Goal: Check status: Check status

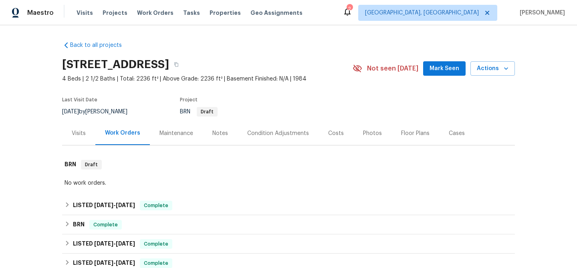
scroll to position [66, 0]
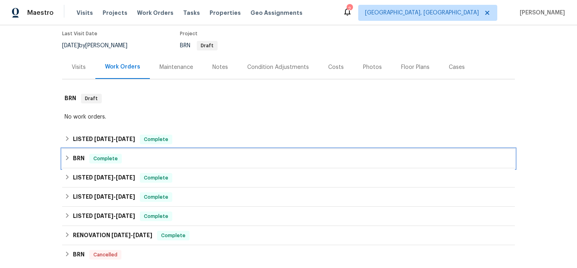
click at [76, 164] on div "BRN Complete" at bounding box center [288, 158] width 453 height 19
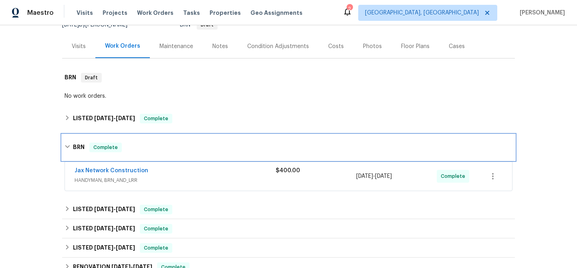
scroll to position [107, 0]
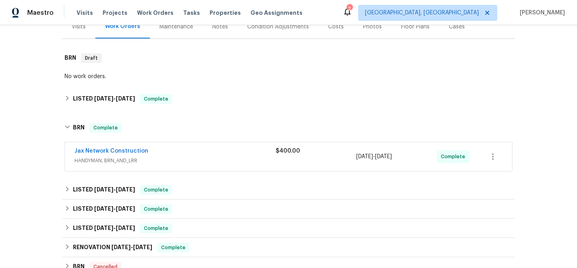
click at [125, 154] on span "Jax Network Construction" at bounding box center [112, 151] width 74 height 8
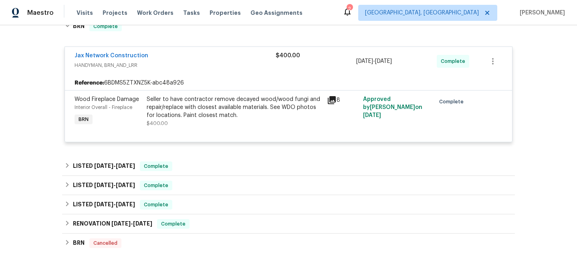
scroll to position [214, 0]
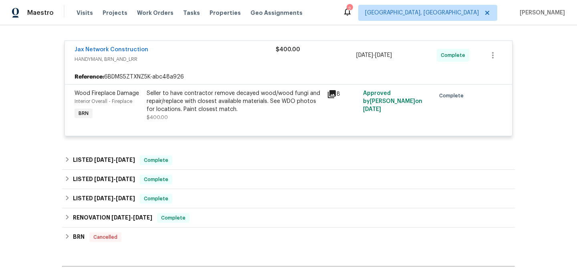
click at [209, 97] on div "Seller to have contractor remove decayed wood/wood fungi and repair/replace wit…" at bounding box center [235, 101] width 176 height 24
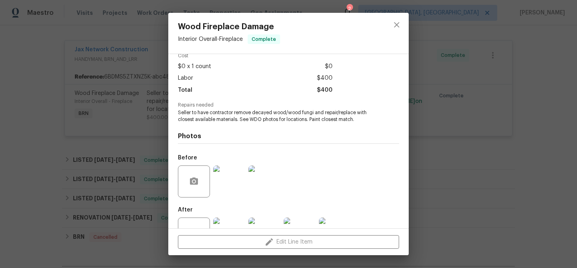
scroll to position [67, 0]
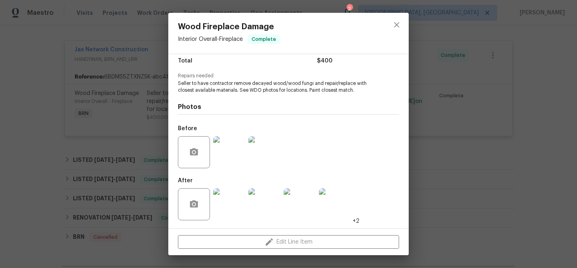
click at [240, 156] on img at bounding box center [229, 152] width 32 height 32
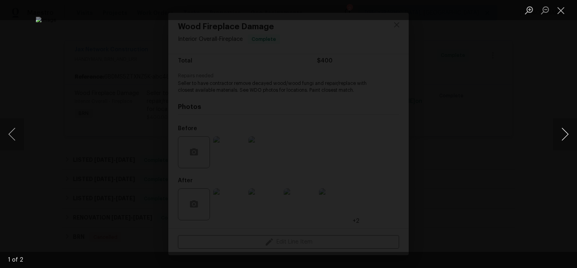
click at [556, 133] on button "Next image" at bounding box center [565, 134] width 24 height 32
click at [120, 168] on div "Lightbox" at bounding box center [288, 134] width 577 height 268
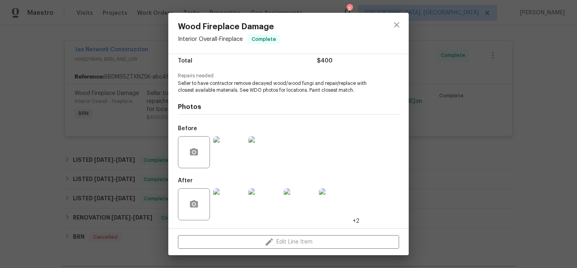
click at [120, 168] on div "Wood Fireplace Damage Interior Overall - Fireplace Complete Vendor Jax Network …" at bounding box center [288, 134] width 577 height 268
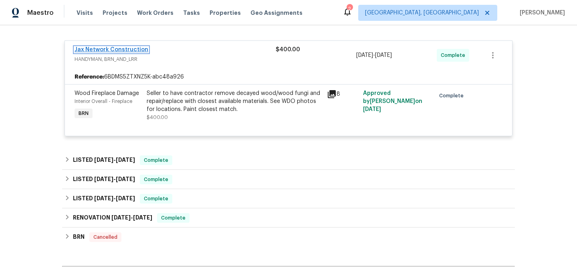
click at [120, 47] on link "Jax Network Construction" at bounding box center [112, 50] width 74 height 6
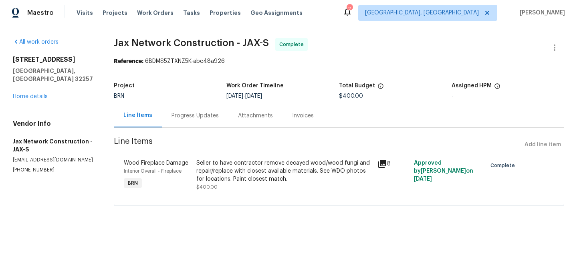
click at [197, 115] on div "Progress Updates" at bounding box center [195, 116] width 47 height 8
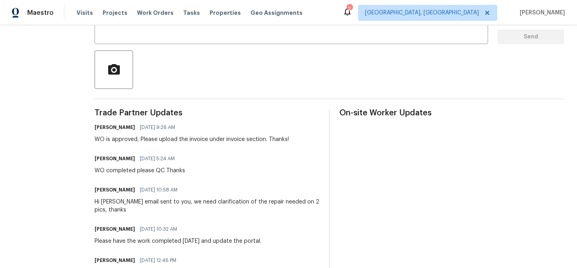
scroll to position [281, 0]
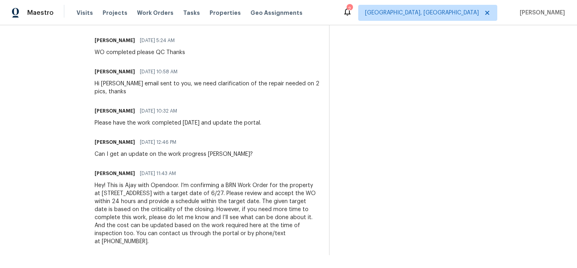
drag, startPoint x: 104, startPoint y: 154, endPoint x: 248, endPoint y: 149, distance: 144.0
click at [248, 149] on div "[PERSON_NAME] [DATE] 12:46 PM Can I get an update on the work progress [PERSON_…" at bounding box center [207, 148] width 225 height 22
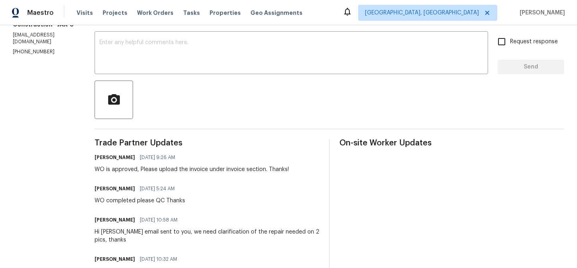
scroll to position [0, 0]
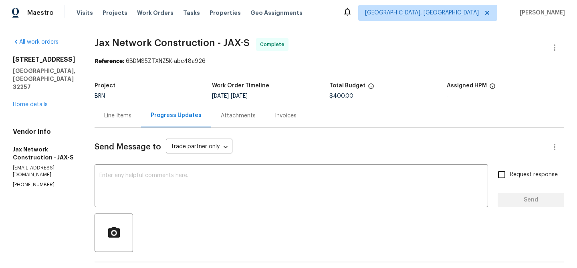
click at [124, 115] on div "Line Items" at bounding box center [117, 116] width 27 height 8
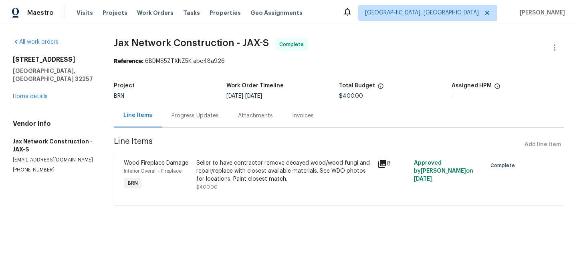
click at [176, 115] on div "Progress Updates" at bounding box center [195, 116] width 47 height 8
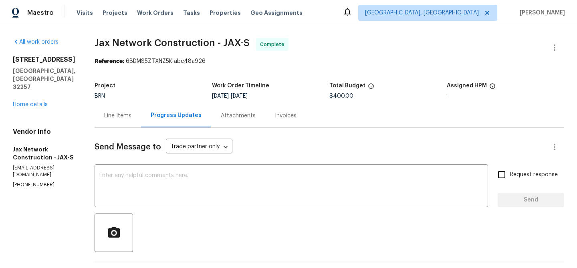
click at [135, 108] on div "Line Items" at bounding box center [118, 116] width 46 height 24
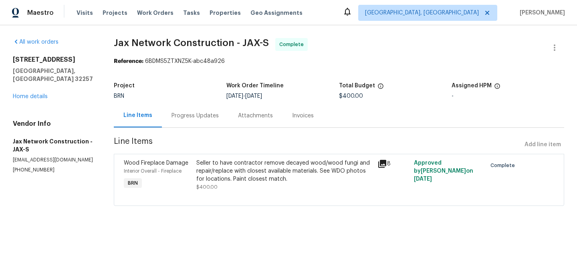
click at [275, 157] on div "Seller to have contractor remove decayed wood/wood fungi and repair/replace wit…" at bounding box center [285, 175] width 182 height 37
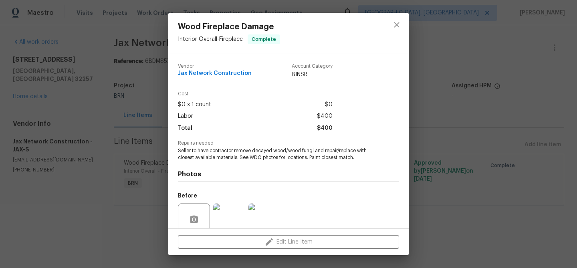
scroll to position [67, 0]
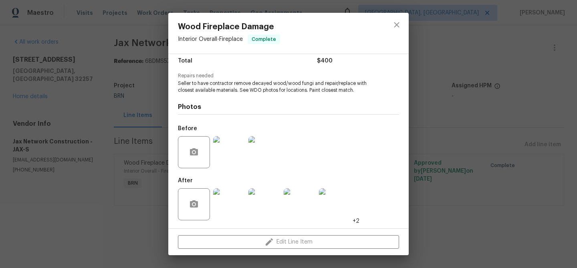
click at [225, 152] on img at bounding box center [229, 152] width 32 height 32
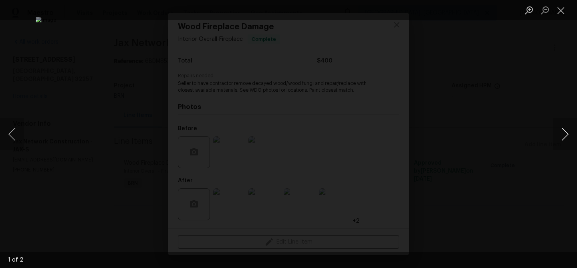
click at [569, 128] on button "Next image" at bounding box center [565, 134] width 24 height 32
click at [563, 139] on button "Next image" at bounding box center [565, 134] width 24 height 32
click at [527, 132] on div "Lightbox" at bounding box center [288, 134] width 577 height 268
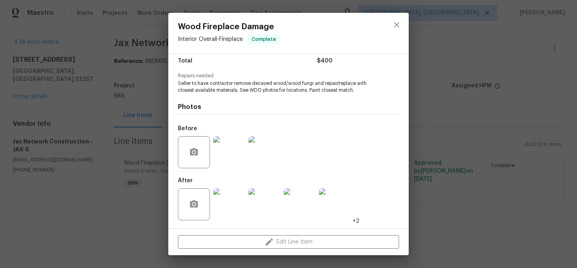
click at [238, 216] on img at bounding box center [229, 204] width 32 height 32
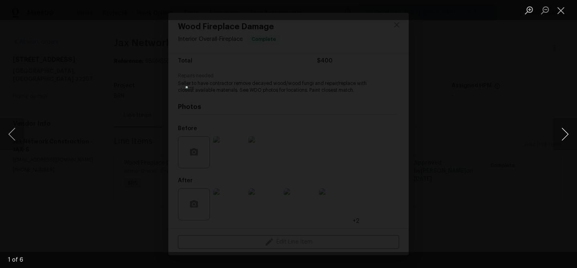
click at [563, 131] on button "Next image" at bounding box center [565, 134] width 24 height 32
click at [563, 133] on button "Next image" at bounding box center [565, 134] width 24 height 32
click at [8, 149] on button "Previous image" at bounding box center [12, 134] width 24 height 32
